Goal: Task Accomplishment & Management: Manage account settings

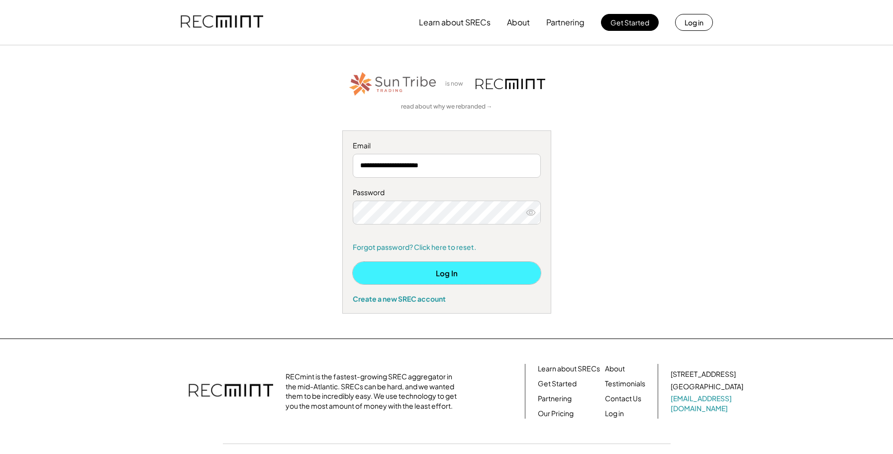
click at [436, 273] on button "Log In" at bounding box center [447, 273] width 188 height 22
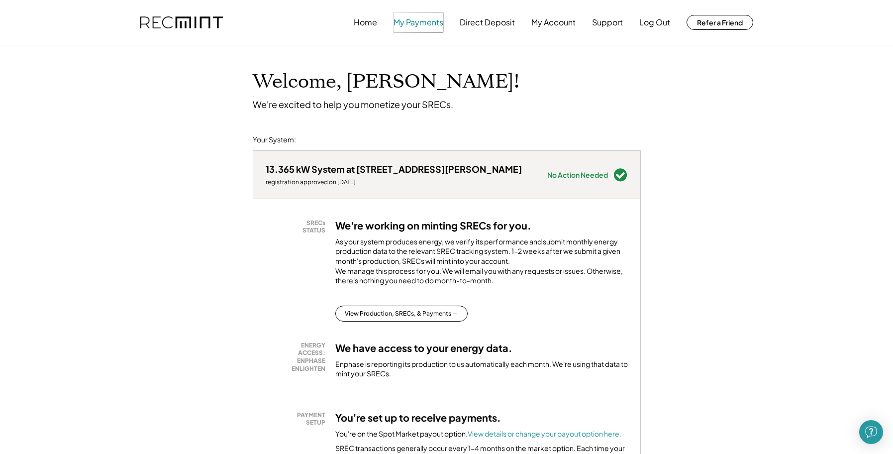
click at [406, 21] on button "My Payments" at bounding box center [419, 22] width 50 height 20
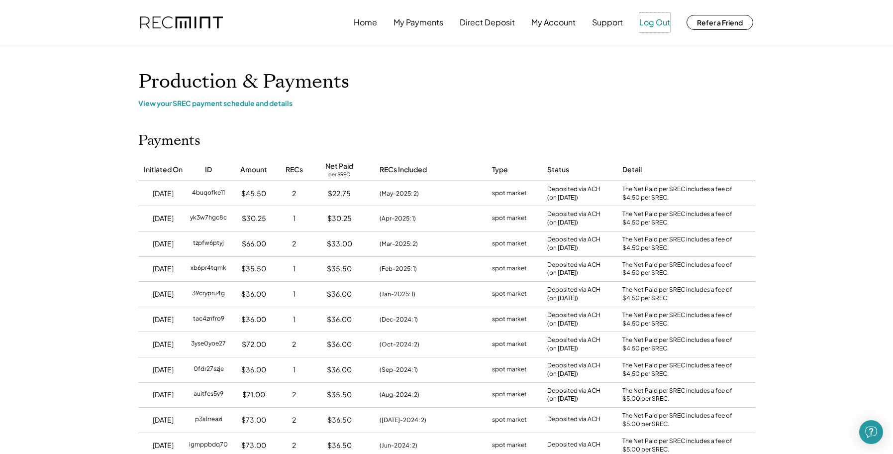
click at [648, 22] on button "Log Out" at bounding box center [654, 22] width 31 height 20
